Goal: Navigation & Orientation: Find specific page/section

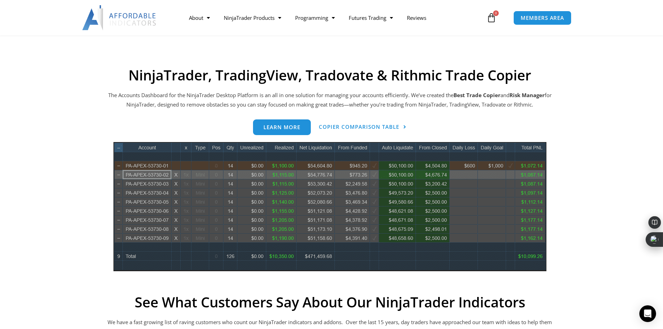
scroll to position [278, 0]
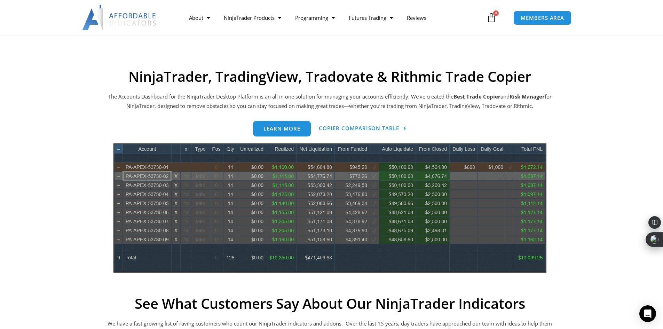
click at [87, 123] on section "NinjaTrader, TradingView, Tradovate & Rithmic Trade Copier The Accounts Dashboa…" at bounding box center [330, 271] width 546 height 407
click at [258, 42] on link "See All Products" at bounding box center [252, 44] width 71 height 13
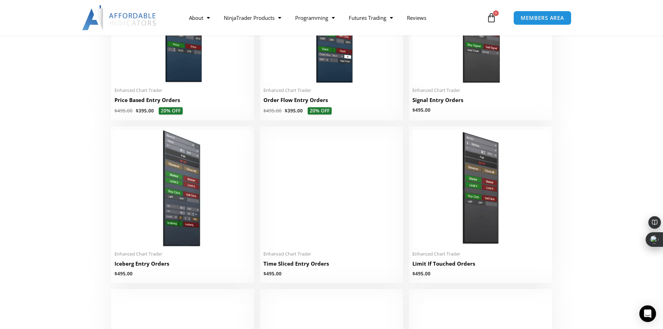
scroll to position [731, 0]
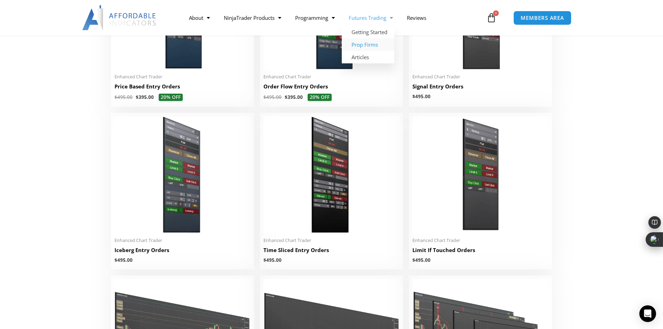
click at [372, 45] on link "Prop Firms" at bounding box center [368, 44] width 53 height 13
